Goal: Task Accomplishment & Management: Manage account settings

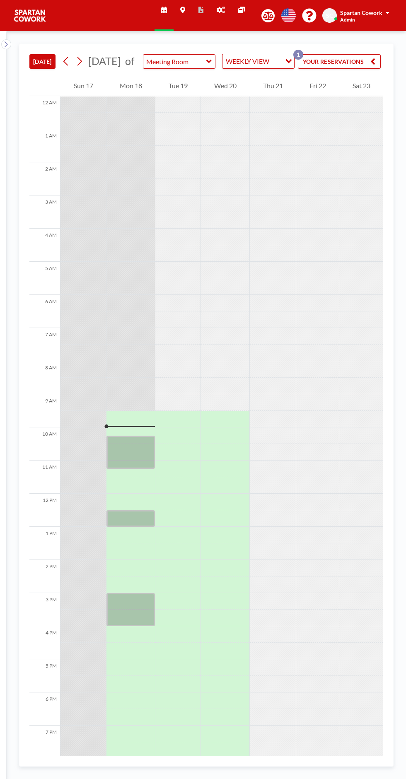
scroll to position [83, 0]
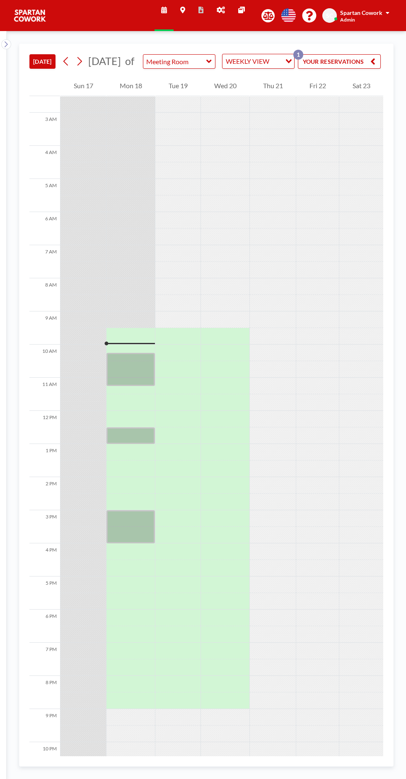
click at [359, 67] on button "YOUR RESERVATIONS 1" at bounding box center [339, 61] width 83 height 14
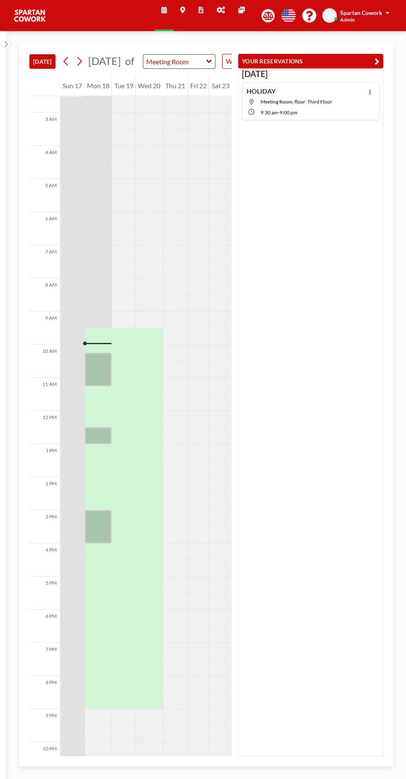
click at [377, 59] on icon "button" at bounding box center [376, 61] width 5 height 10
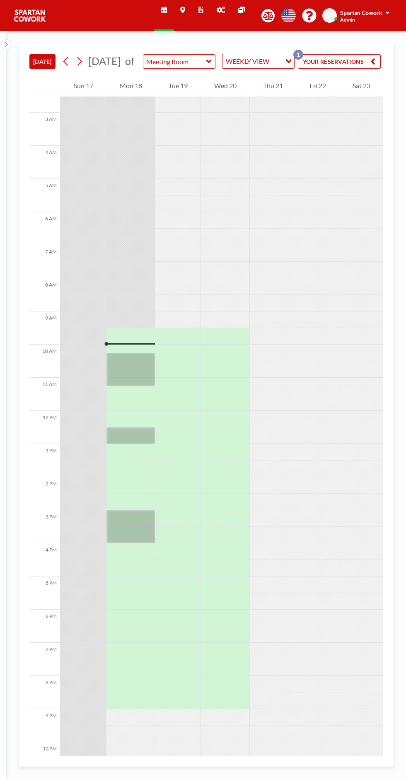
click at [220, 8] on icon at bounding box center [221, 10] width 8 height 7
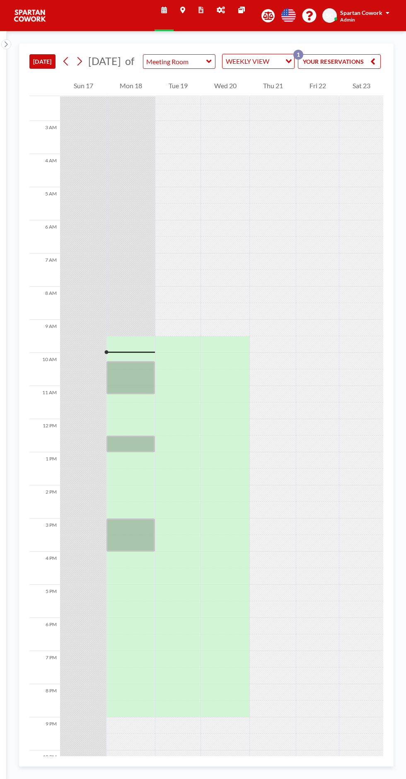
scroll to position [83, 0]
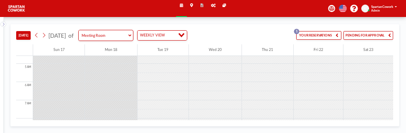
click at [374, 40] on button "PENDING FOR APPROVAL" at bounding box center [368, 35] width 50 height 9
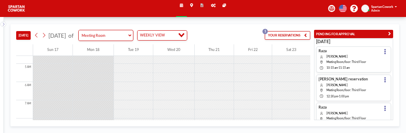
click at [384, 54] on icon at bounding box center [385, 51] width 2 height 5
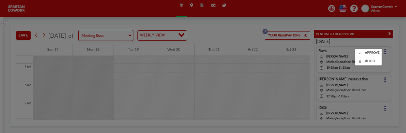
click at [369, 55] on div "APPROVE REJECT" at bounding box center [367, 57] width 27 height 17
click at [370, 56] on li "APPROVE" at bounding box center [368, 52] width 26 height 7
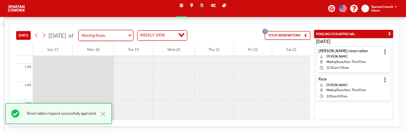
click at [384, 54] on icon at bounding box center [385, 51] width 2 height 5
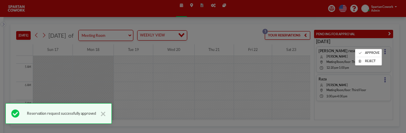
click at [365, 57] on li "APPROVE" at bounding box center [368, 52] width 26 height 7
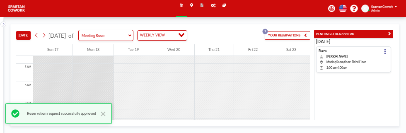
click at [382, 54] on button at bounding box center [385, 51] width 7 height 5
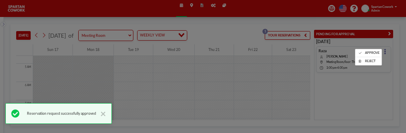
click at [364, 55] on div at bounding box center [203, 66] width 406 height 133
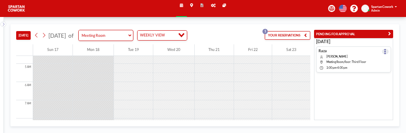
click at [384, 54] on icon at bounding box center [385, 51] width 2 height 5
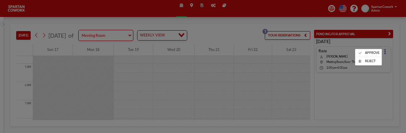
click at [363, 57] on li "APPROVE" at bounding box center [368, 52] width 26 height 7
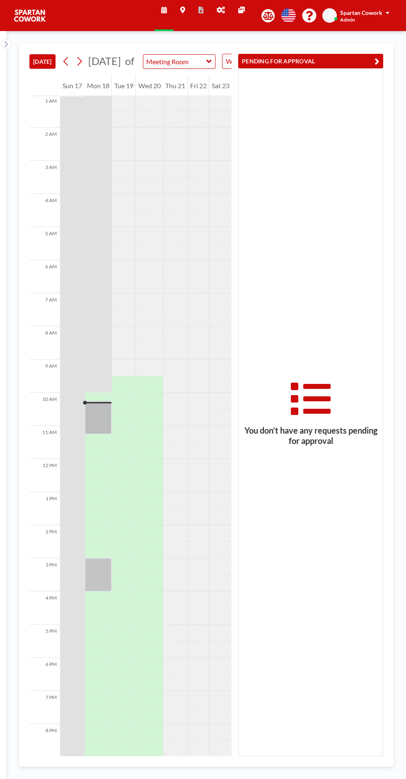
scroll to position [83, 0]
